Goal: Task Accomplishment & Management: Complete application form

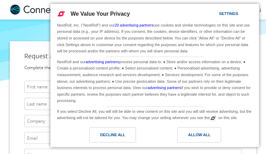
type input "sixrupps@gmail.com"
type input "HqbnXIrjRVRlx"
type input "XdKPbLIhTLzMSOR"
type input "rhxKzCwJ"
type input "ioHEqIdAXCtgcpoM"
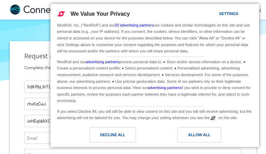
type input "sixrupps@gmail.com"
type input "7486971230"
